Goal: Information Seeking & Learning: Learn about a topic

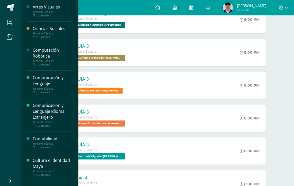
click at [54, 65] on div "Tercero Básicos "Arquimedes"" at bounding box center [52, 62] width 39 height 7
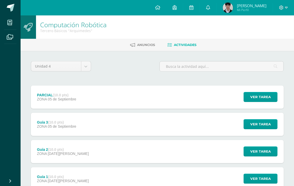
click at [86, 119] on div "Guía 3 (10.0 pts) ZONA 05 de Septiembre Ver tarea Guía 3 Computación Robótica C…" at bounding box center [157, 124] width 253 height 23
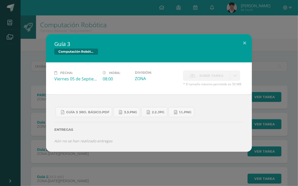
click at [32, 97] on div "Guía 3 Computación Robótica Fecha: Viernes 05 de Septiembre Hora: 08:00 Divisió…" at bounding box center [149, 93] width 294 height 118
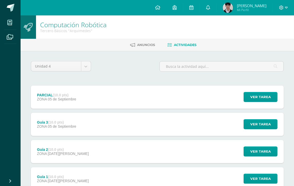
click at [64, 127] on span "05 de Septiembre" at bounding box center [62, 127] width 29 height 4
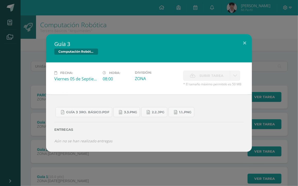
click at [32, 128] on div "Guía 3 Computación Robótica Fecha: Viernes 05 de Septiembre Hora: 08:00 Divisió…" at bounding box center [149, 93] width 294 height 118
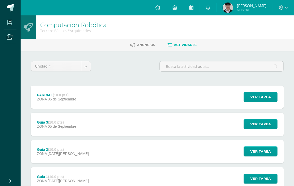
click at [51, 146] on div "Guía 2 (10.0 pts) ZONA 29 de Agosto" at bounding box center [63, 151] width 64 height 23
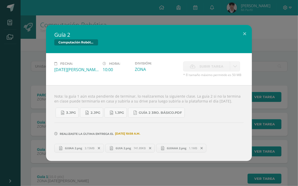
click at [30, 100] on div "Guía 2 Computación Robótica Fecha: Viernes 29 de Agosto Hora: 10:00 División: Z…" at bounding box center [149, 93] width 294 height 136
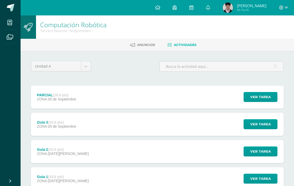
click at [74, 97] on span "05 de Septiembre" at bounding box center [62, 99] width 29 height 4
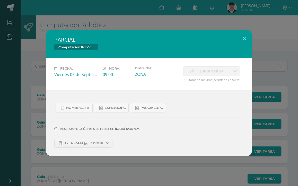
click at [34, 71] on div "PARCIAL Computación Robótica Fecha: Viernes 05 de Septiembre Hora: 09:00 Divisi…" at bounding box center [149, 93] width 294 height 126
